Goal: Contribute content: Add original content to the website for others to see

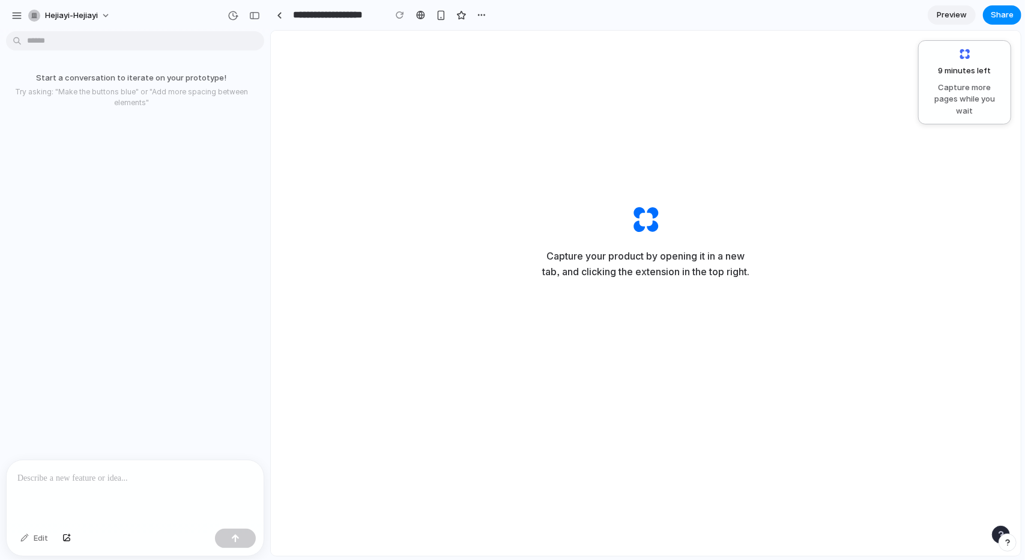
click at [62, 474] on p at bounding box center [134, 478] width 235 height 14
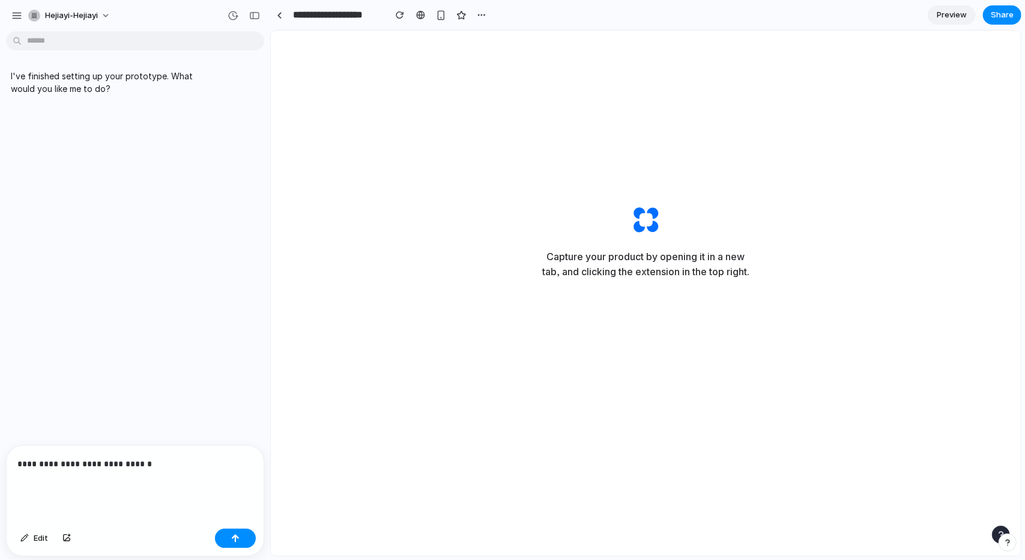
click at [51, 471] on p "**********" at bounding box center [132, 470] width 231 height 29
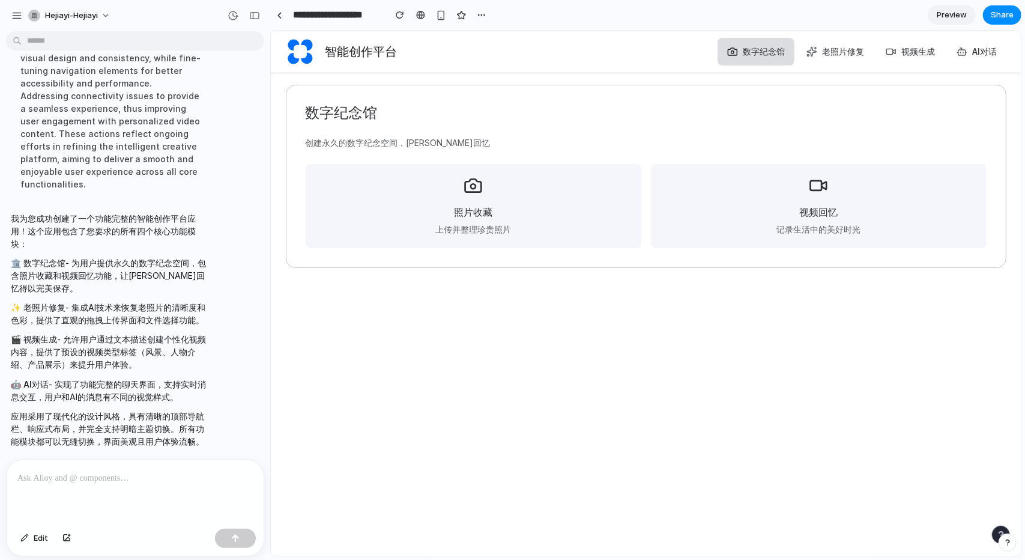
scroll to position [219, 0]
